Goal: Navigation & Orientation: Find specific page/section

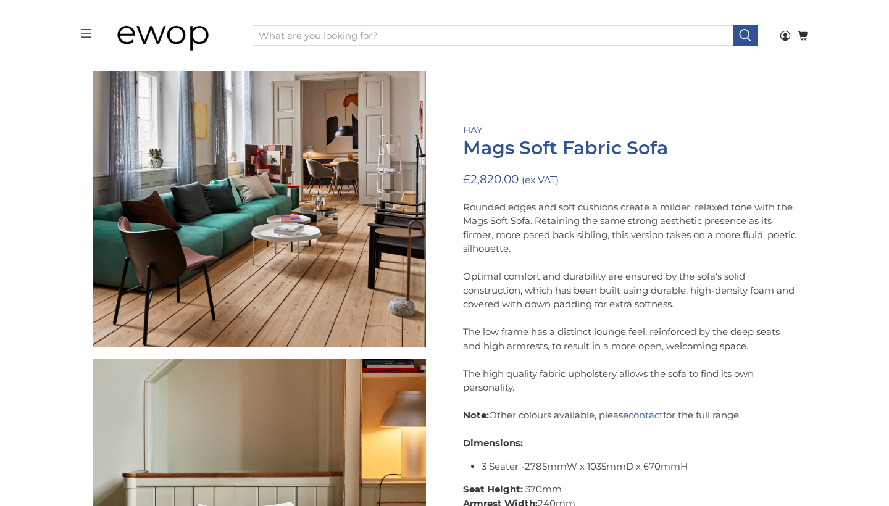
scroll to position [1828, 0]
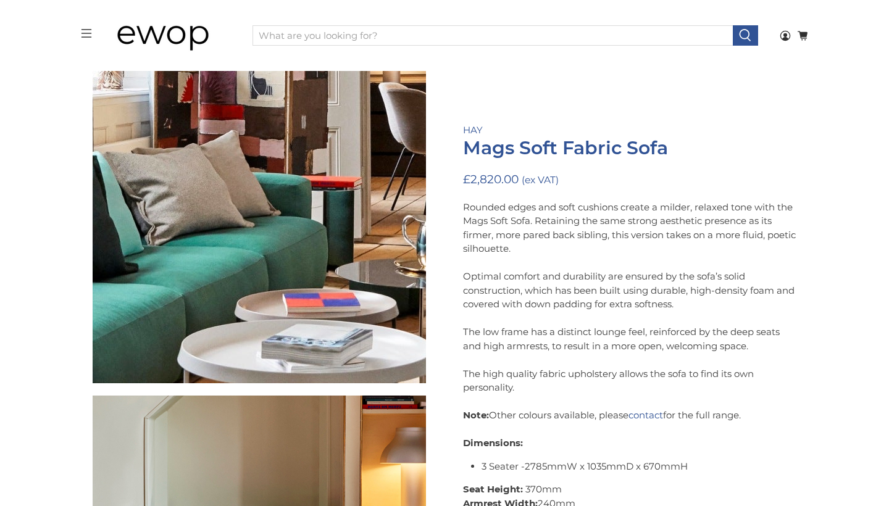
click at [278, 237] on img at bounding box center [207, 161] width 1234 height 1234
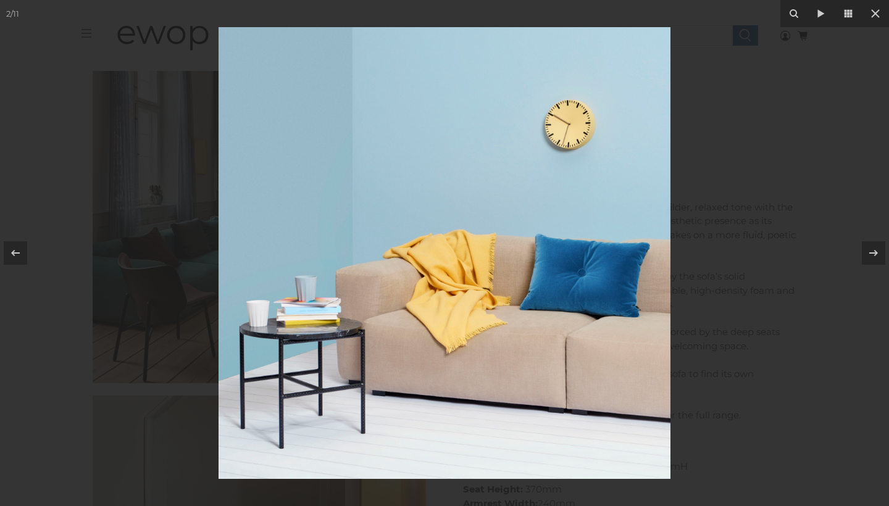
click at [57, 430] on div at bounding box center [444, 253] width 889 height 506
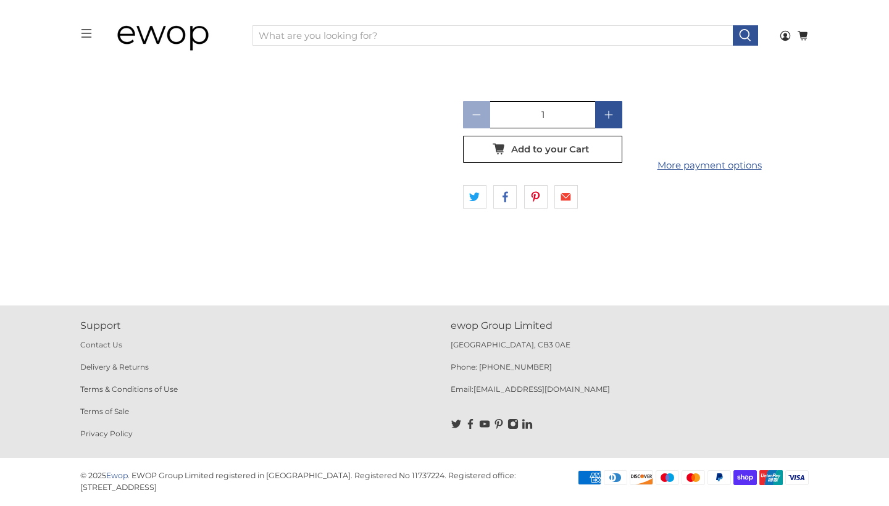
scroll to position [870, 0]
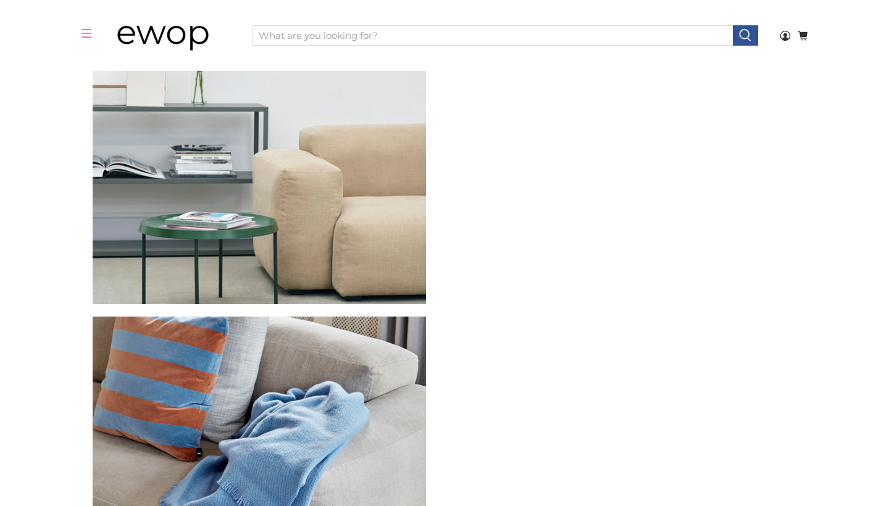
click at [86, 33] on icon "menu" at bounding box center [86, 33] width 11 height 11
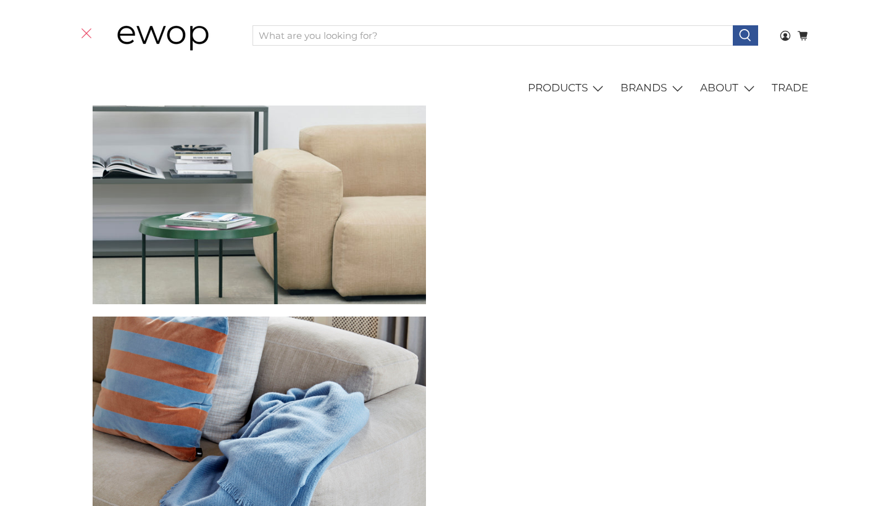
click at [85, 35] on polygon at bounding box center [86, 33] width 10 height 10
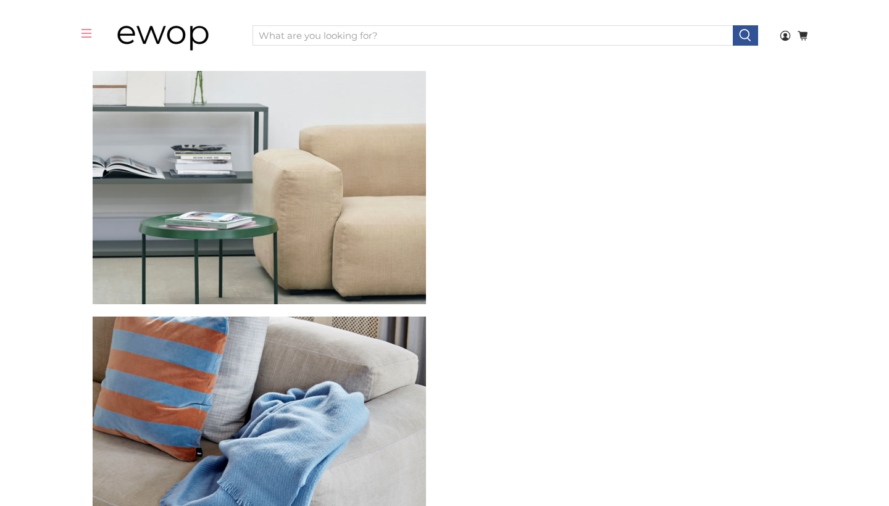
click at [84, 42] on div "menu" at bounding box center [86, 36] width 11 height 16
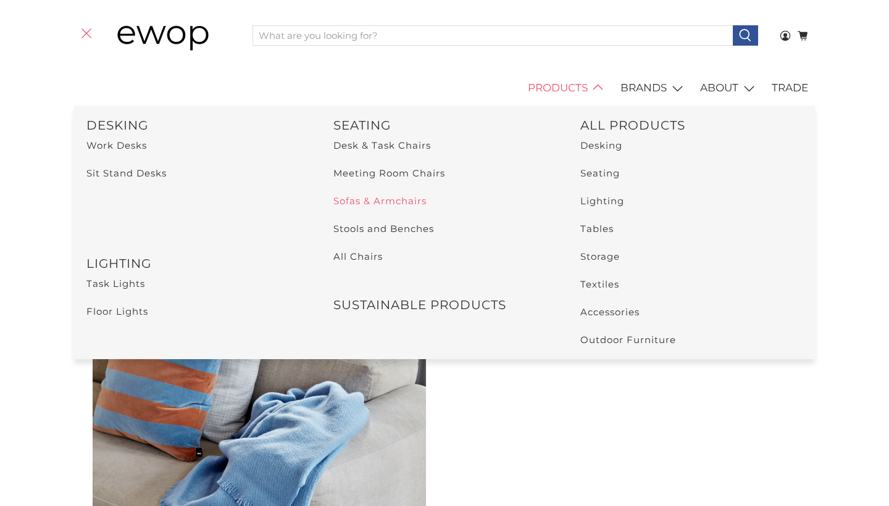
click at [374, 199] on link "Sofas & Armchairs" at bounding box center [379, 201] width 93 height 12
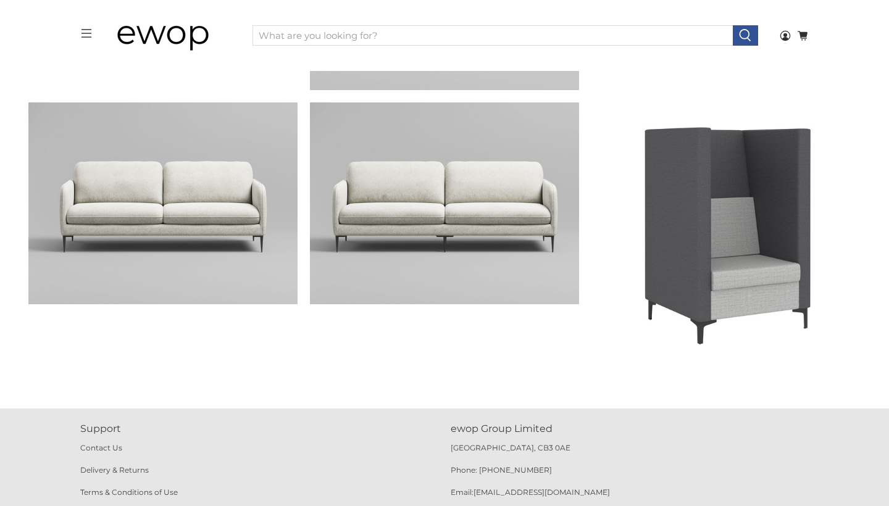
scroll to position [3481, 0]
